Goal: Navigation & Orientation: Find specific page/section

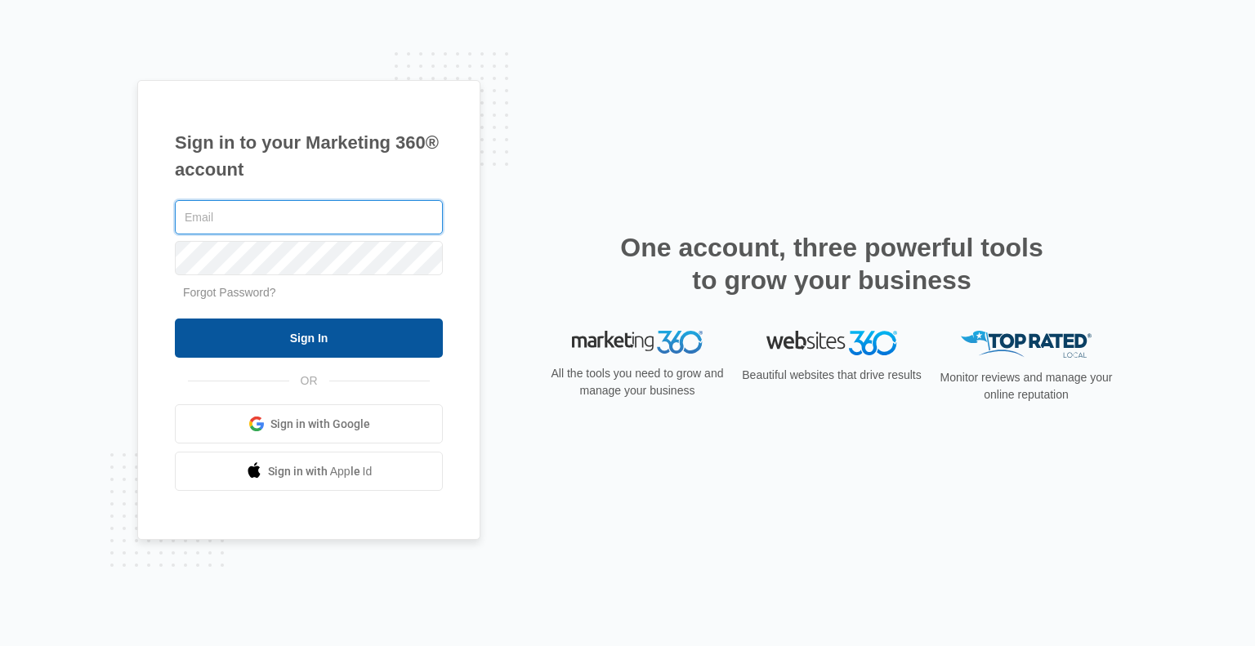
type input "[PERSON_NAME][EMAIL_ADDRESS][DOMAIN_NAME]"
click at [297, 337] on input "Sign In" at bounding box center [309, 338] width 268 height 39
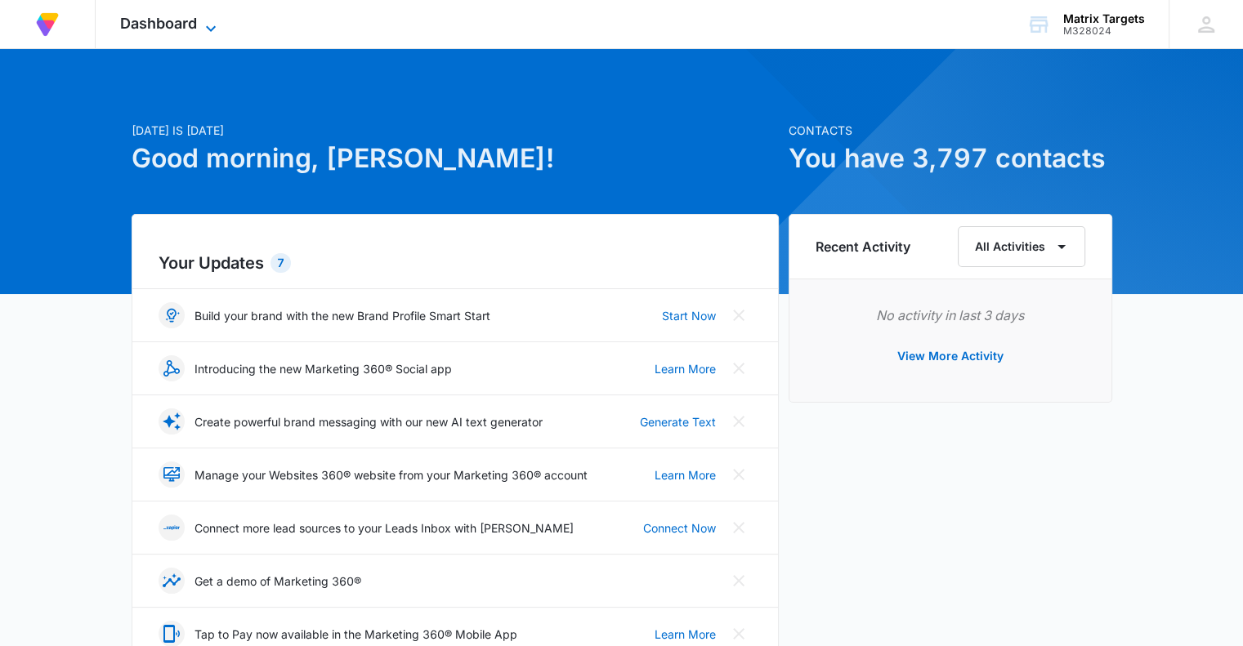
click at [206, 24] on icon at bounding box center [211, 29] width 20 height 20
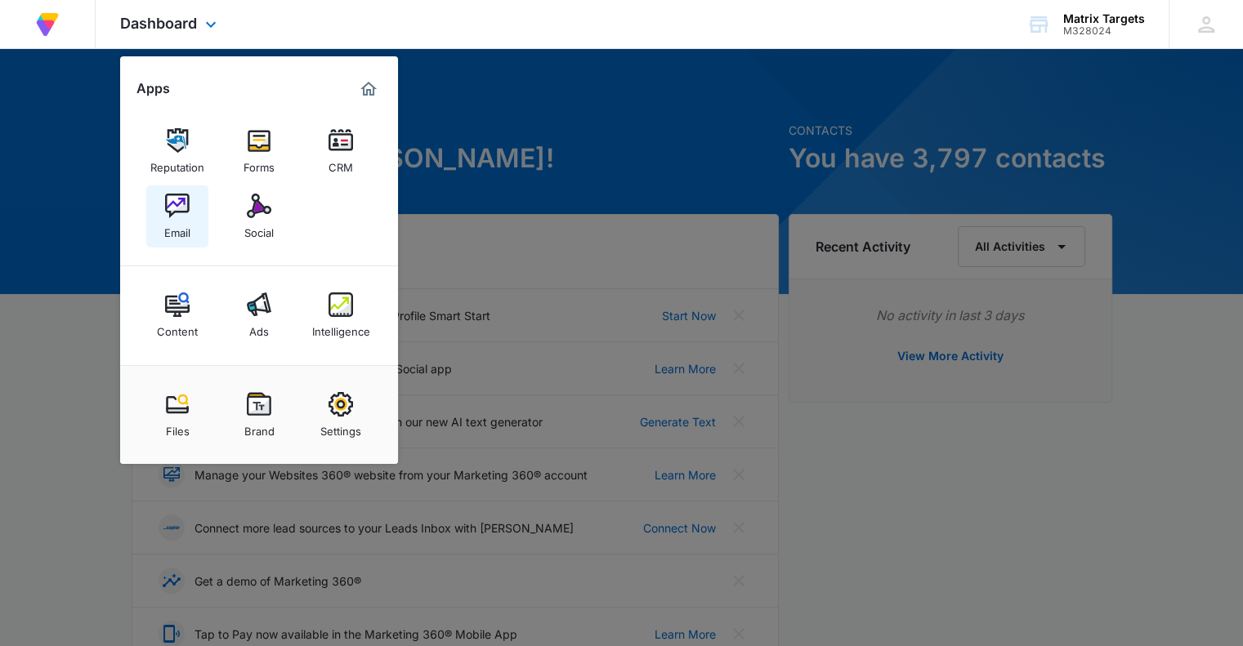
click at [170, 211] on img at bounding box center [177, 206] width 25 height 25
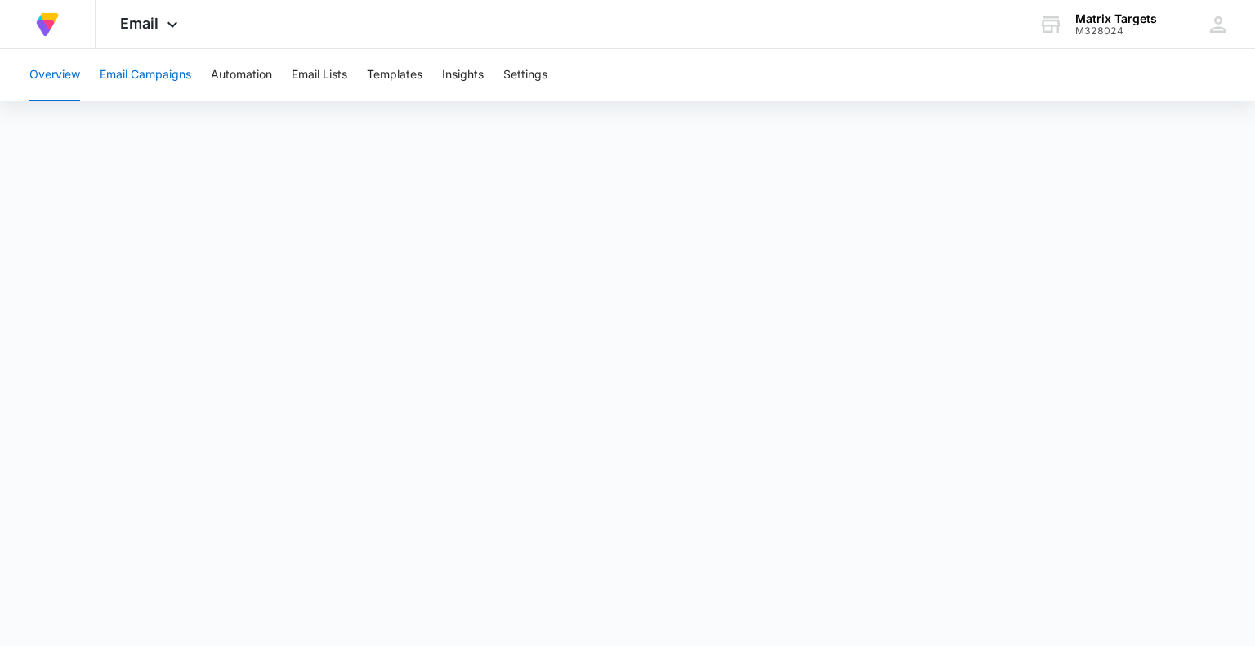
click at [136, 78] on button "Email Campaigns" at bounding box center [145, 75] width 91 height 52
click at [131, 74] on button "Email Campaigns" at bounding box center [145, 75] width 91 height 52
click at [136, 74] on button "Email Campaigns" at bounding box center [145, 75] width 91 height 52
click at [73, 69] on button "Overview" at bounding box center [54, 75] width 51 height 52
click at [46, 22] on img at bounding box center [47, 24] width 29 height 29
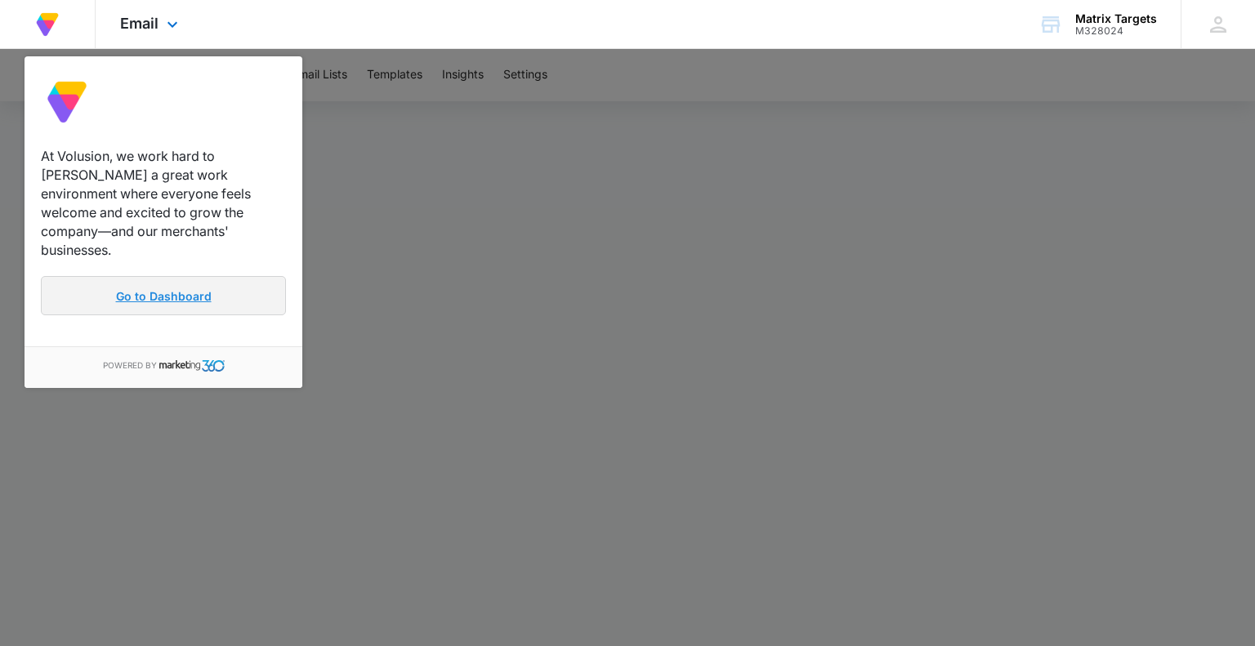
click at [158, 276] on link "Go to Dashboard" at bounding box center [163, 295] width 245 height 39
